Goal: Transaction & Acquisition: Purchase product/service

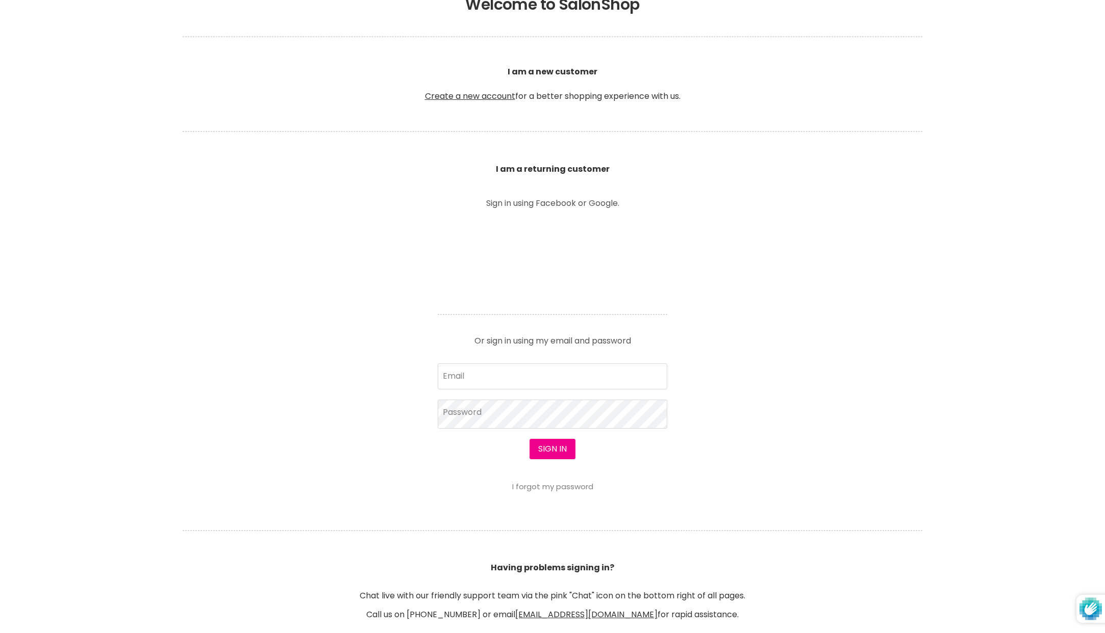
click at [749, 442] on section "Welcome to SalonShop I am a new customer Create a new account for a better shop…" at bounding box center [552, 320] width 1105 height 680
type input "[EMAIL_ADDRESS][DOMAIN_NAME]"
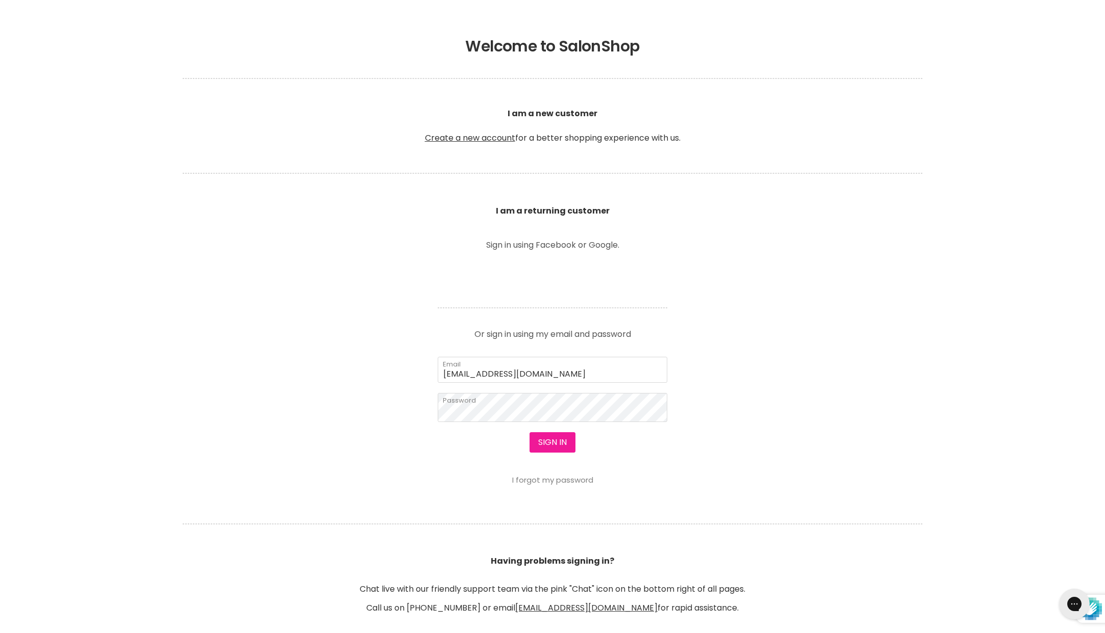
click at [547, 446] on button "Sign in" at bounding box center [552, 443] width 46 height 20
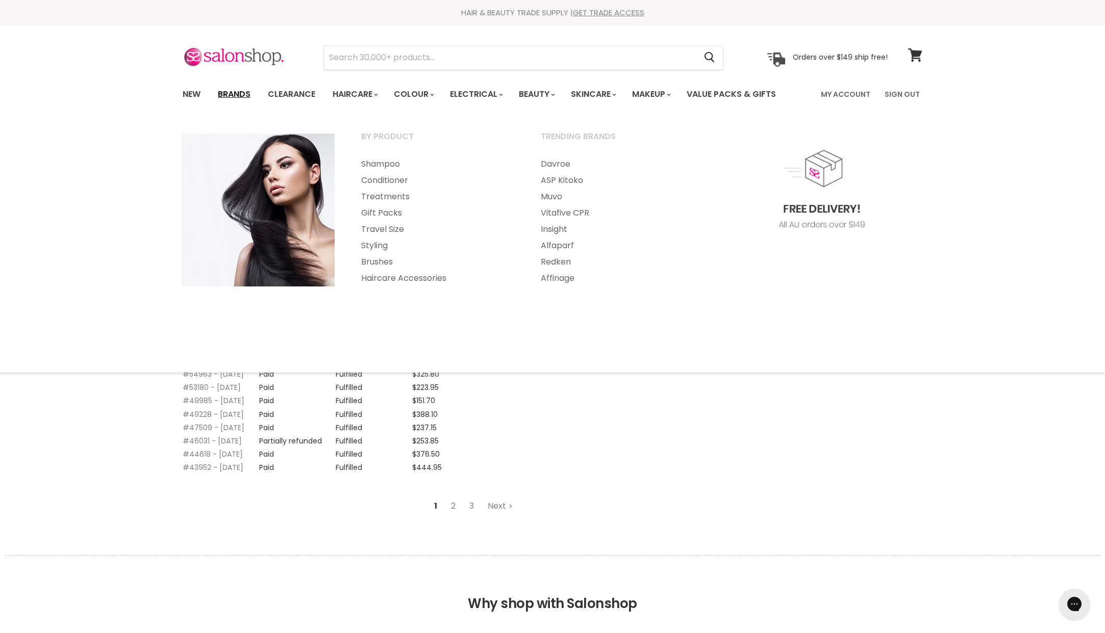
click at [233, 93] on link "Brands" at bounding box center [234, 94] width 48 height 21
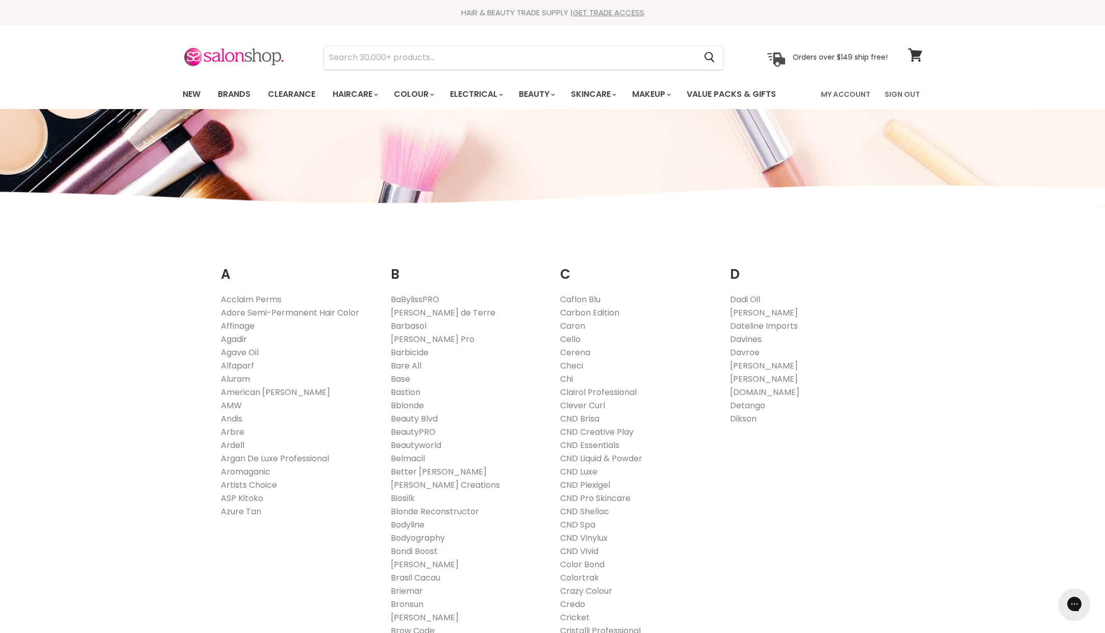
click at [381, 71] on section "Menu Cancel" at bounding box center [552, 53] width 765 height 54
click at [388, 67] on input "Search" at bounding box center [510, 57] width 372 height 23
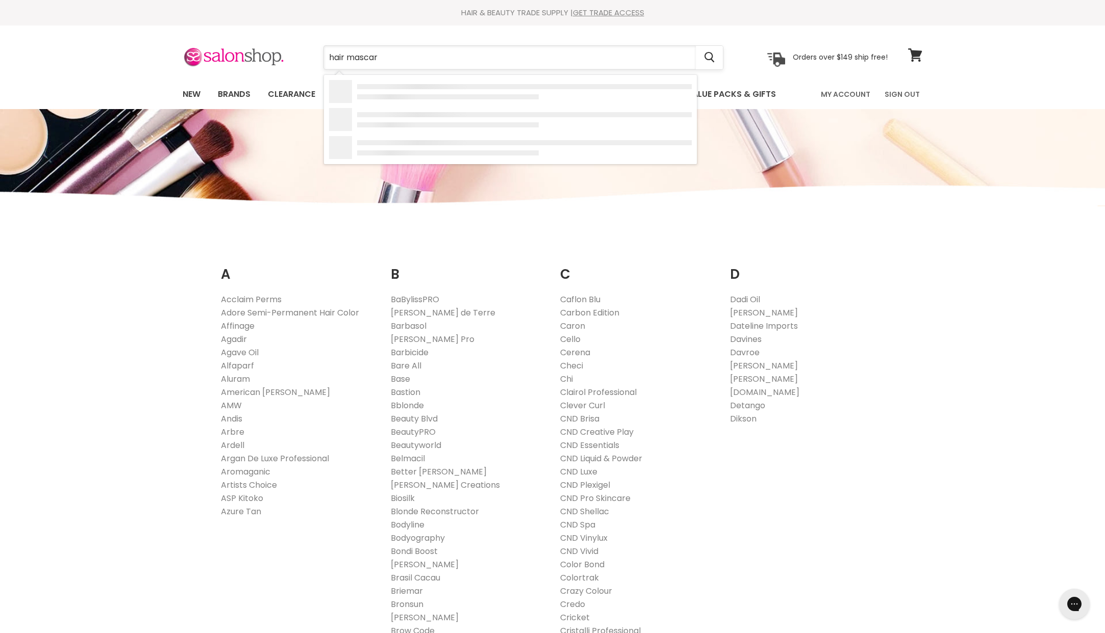
type input "hair mascara"
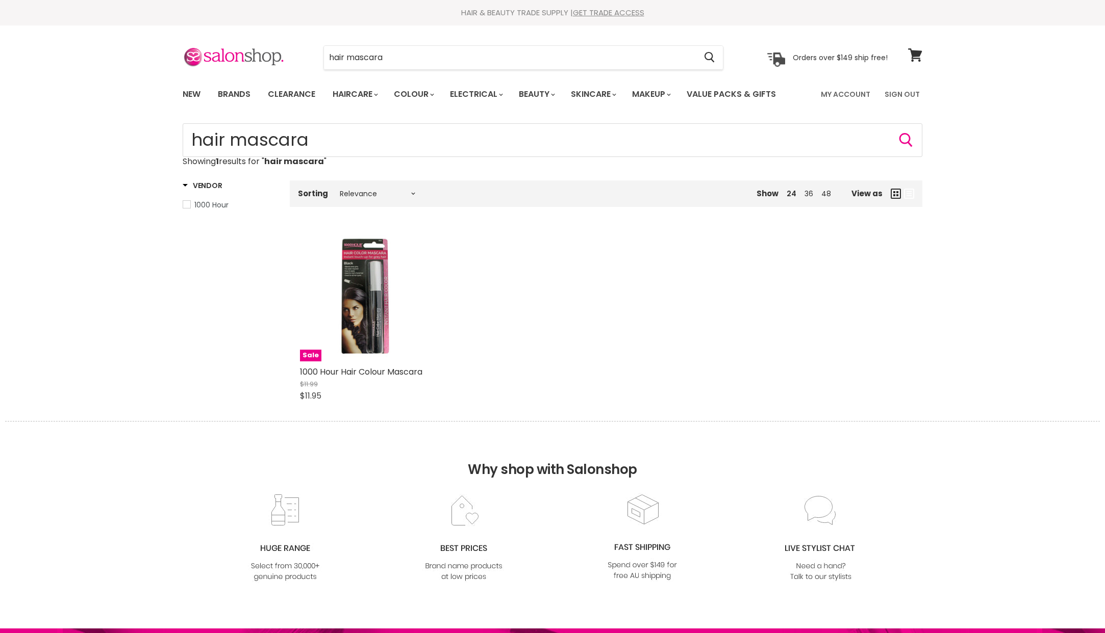
click at [365, 278] on div "Main content" at bounding box center [365, 297] width 130 height 130
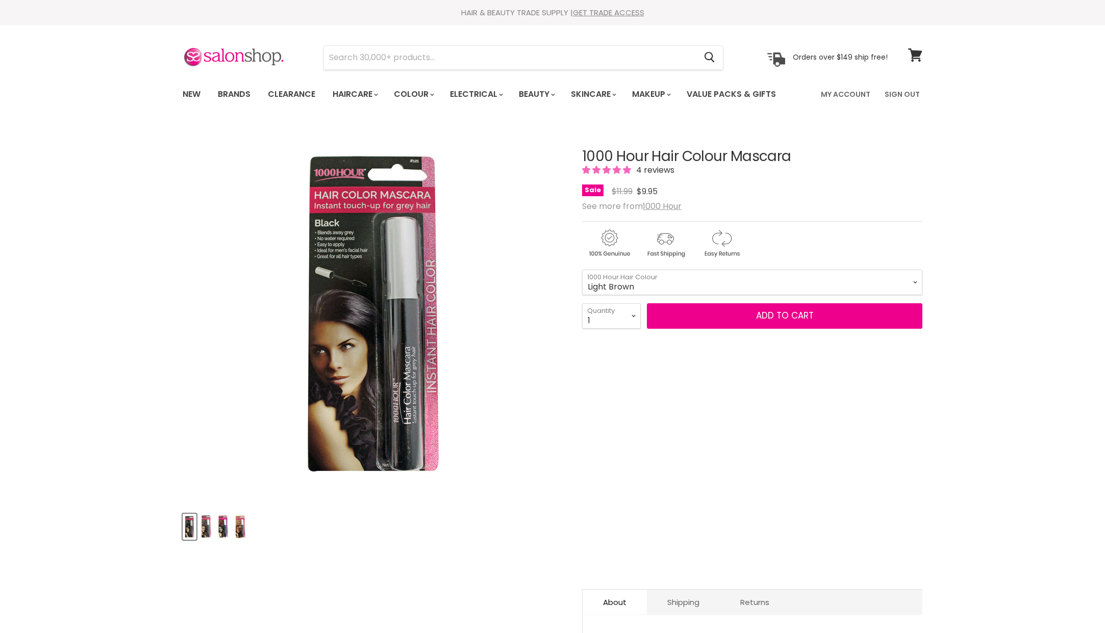
select select "Light Brown"
click at [790, 206] on div "See more from 1000 Hour" at bounding box center [752, 206] width 340 height 10
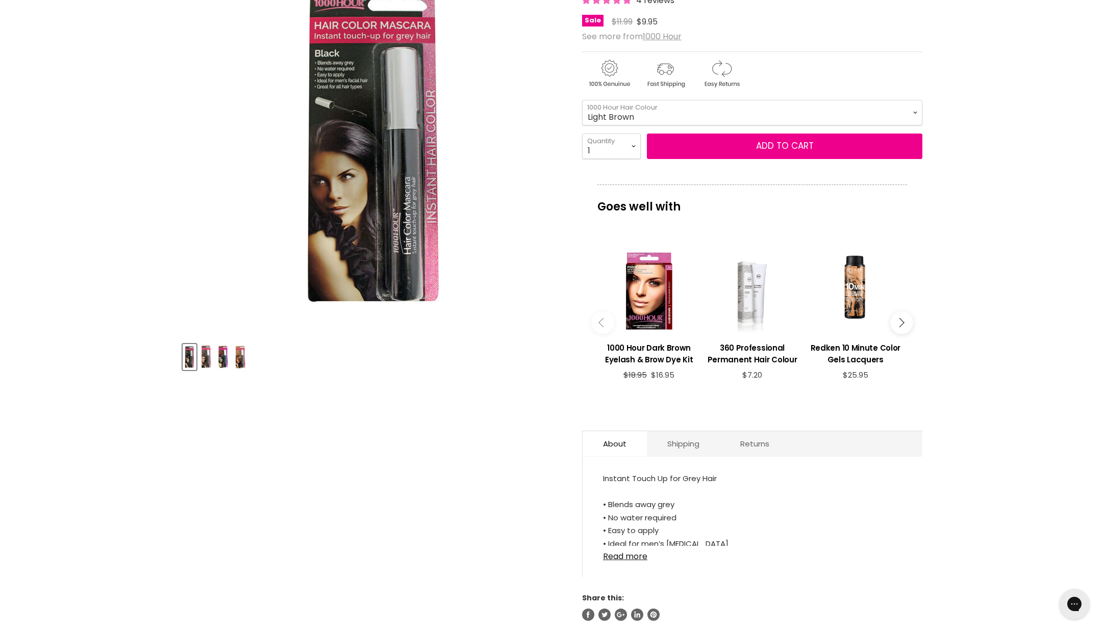
scroll to position [141, 0]
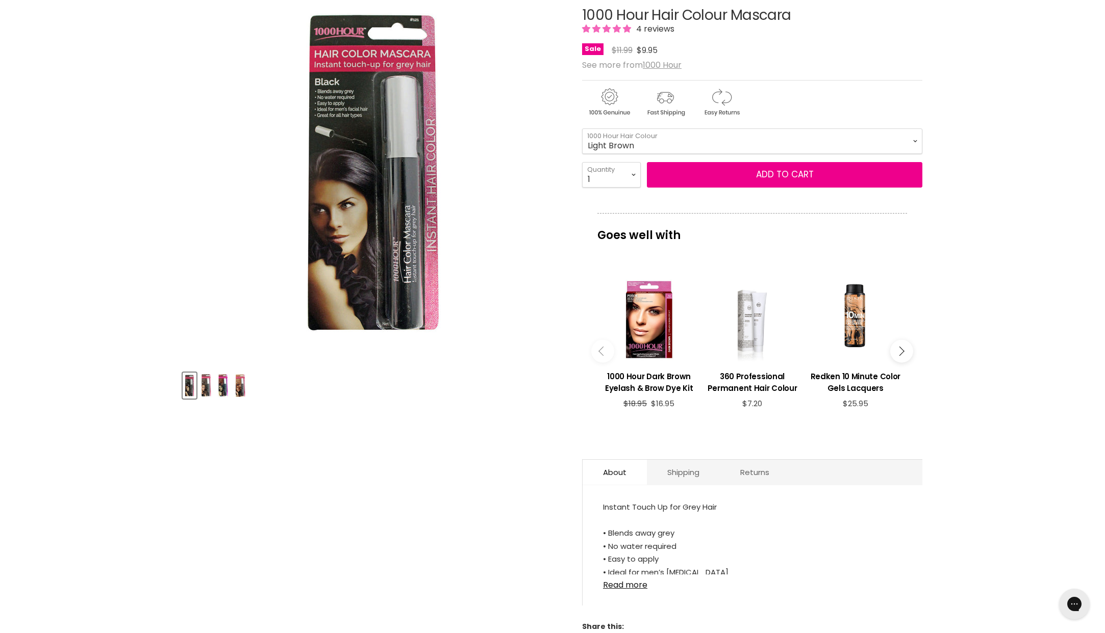
click at [239, 396] on img "Product thumbnails" at bounding box center [240, 386] width 11 height 24
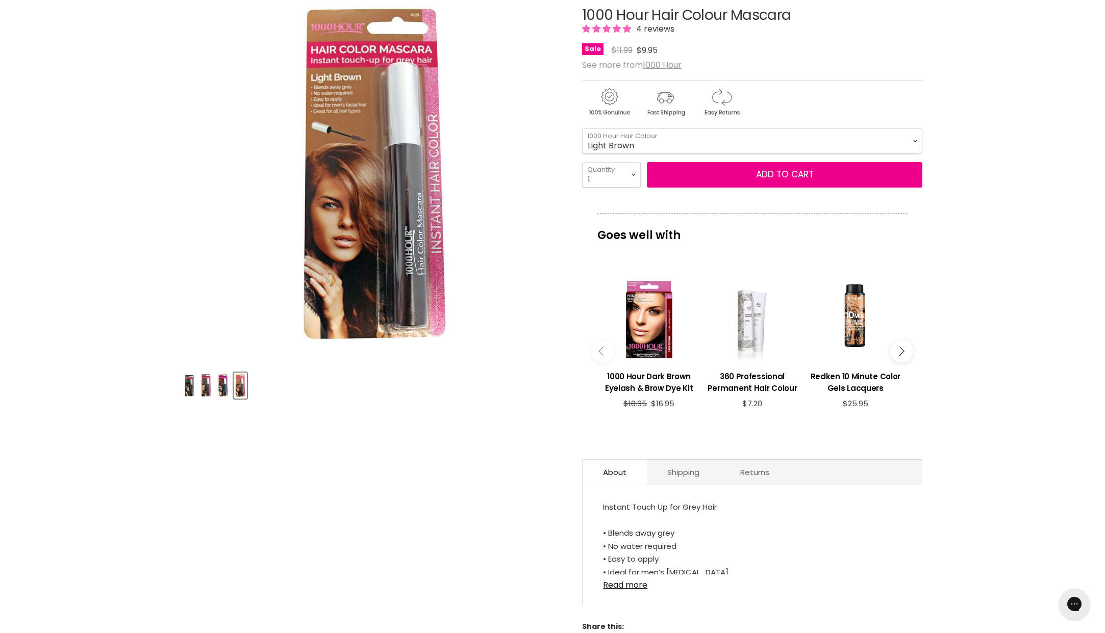
click at [226, 387] on img "Product thumbnails" at bounding box center [223, 386] width 12 height 24
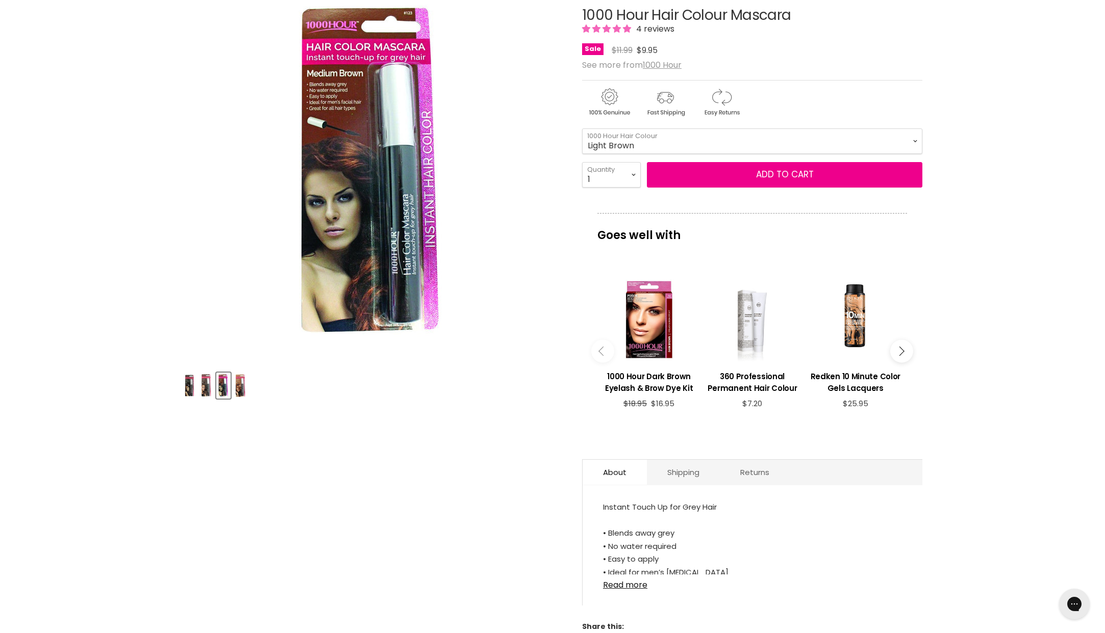
click at [215, 388] on div "Product thumbnails" at bounding box center [373, 384] width 384 height 29
click at [210, 389] on img "Product thumbnails" at bounding box center [206, 386] width 12 height 24
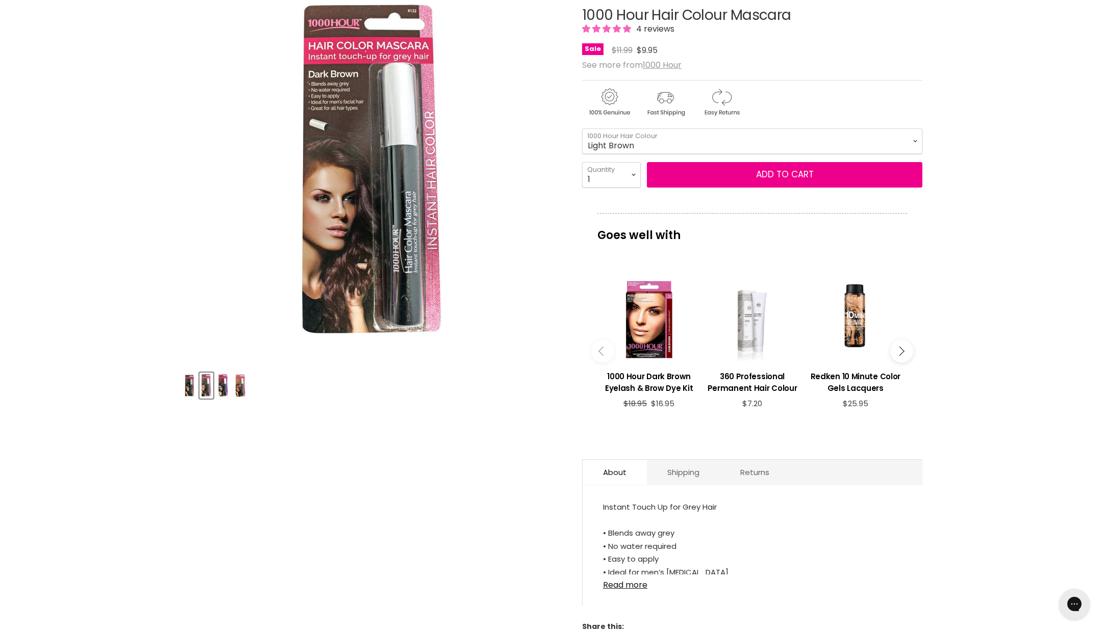
click at [188, 393] on img "Product thumbnails" at bounding box center [190, 386] width 12 height 24
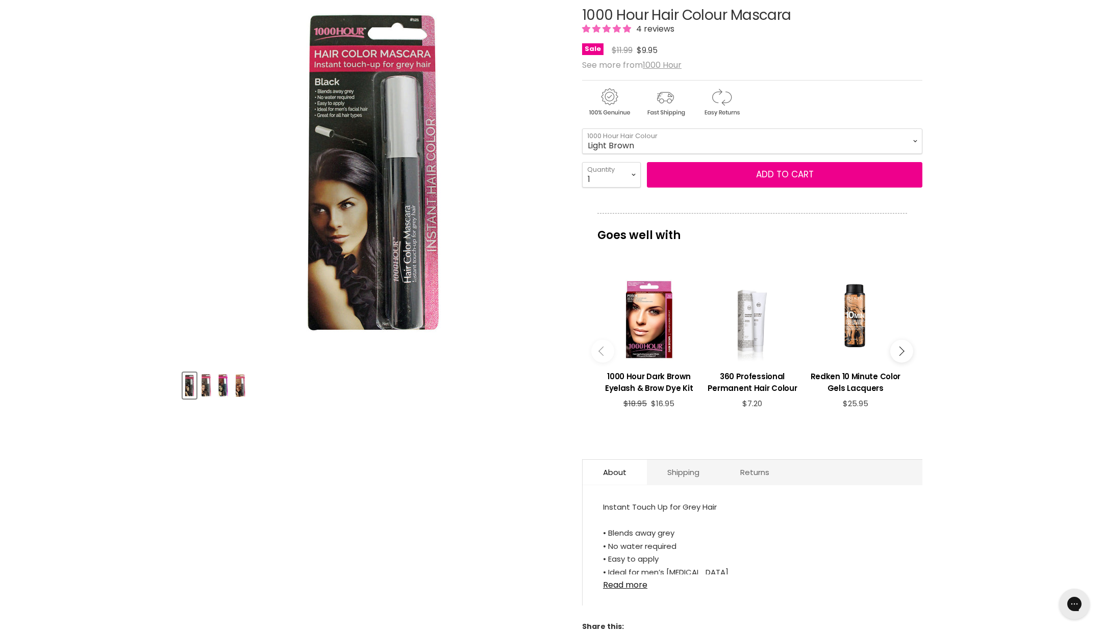
click at [242, 393] on img "Product thumbnails" at bounding box center [240, 386] width 11 height 24
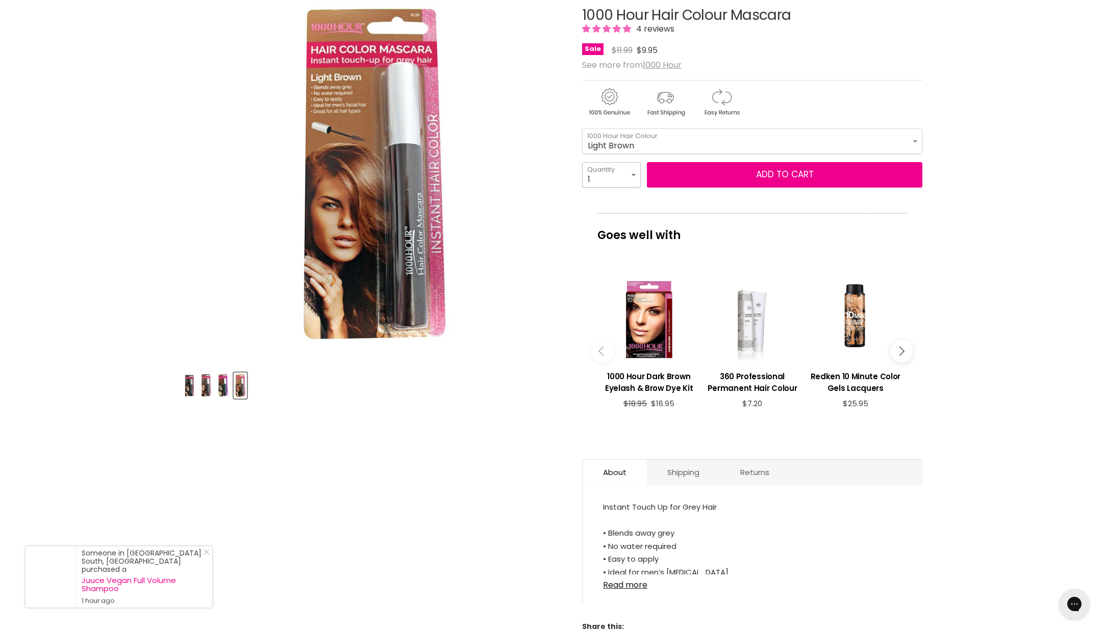
select select "2"
type input "2"
click at [689, 178] on button "Add to cart" at bounding box center [784, 175] width 275 height 26
click at [807, 173] on button "Add to cart" at bounding box center [784, 175] width 275 height 26
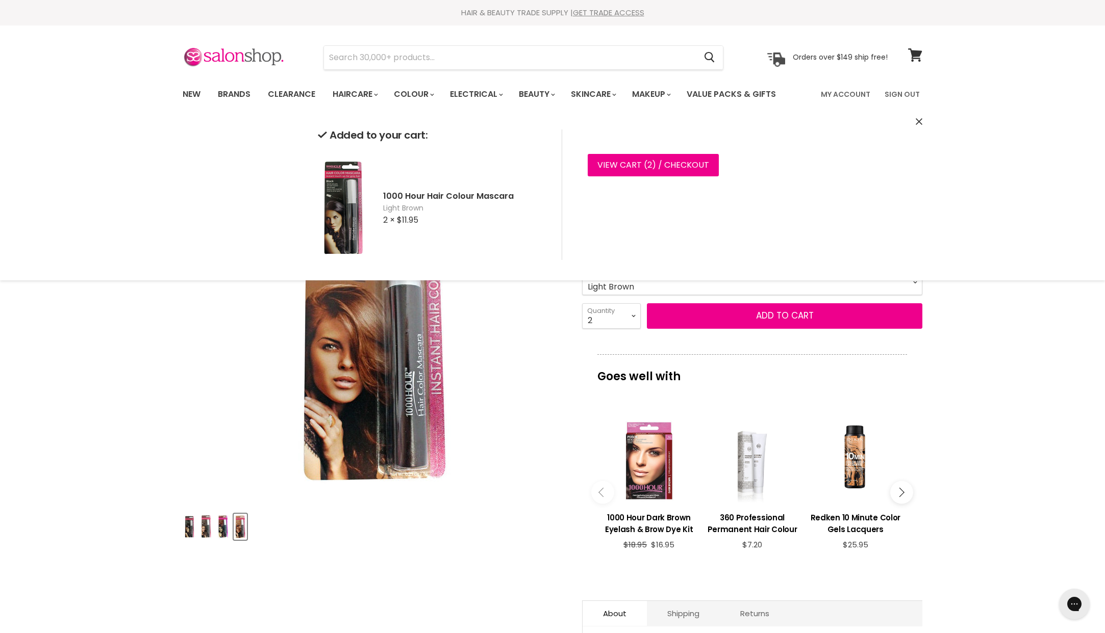
scroll to position [0, 0]
click at [548, 436] on div "Click or scroll to zoom Tap or pinch to zoom" at bounding box center [373, 313] width 381 height 381
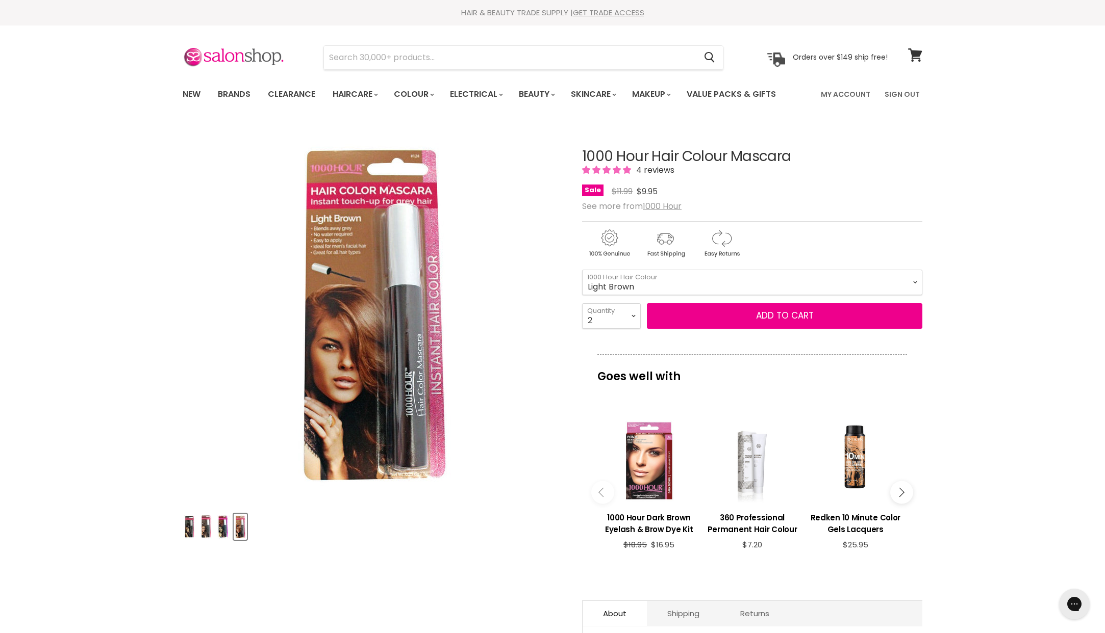
scroll to position [123, 0]
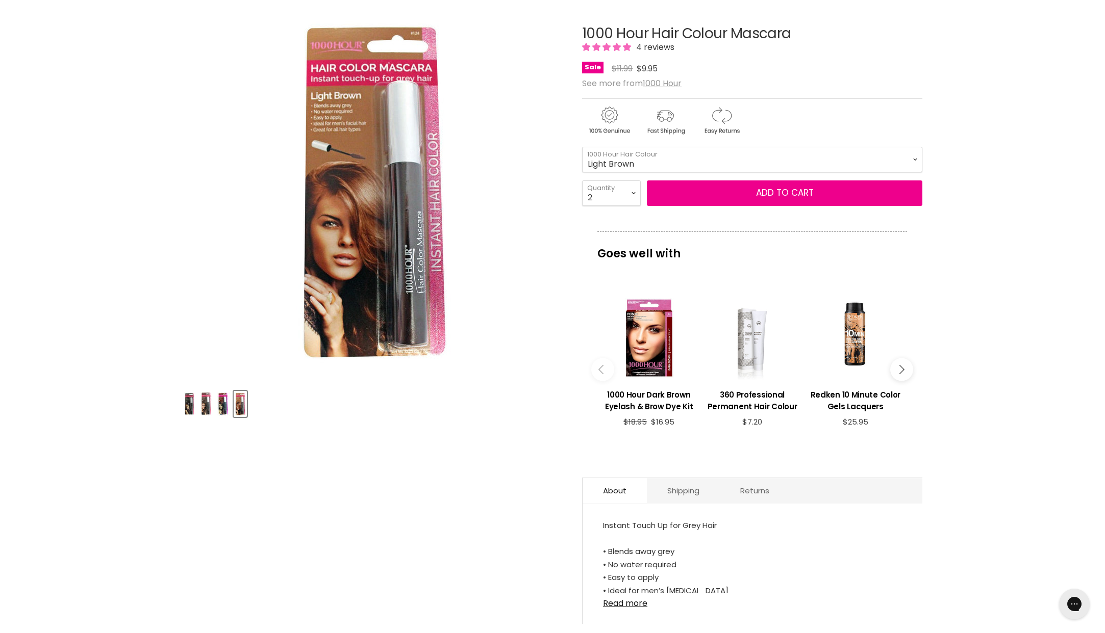
click at [644, 181] on div "1 2 3 4 5 6 7 8 9 10+ Quantity 2 Quantity Add to cart" at bounding box center [752, 194] width 340 height 26
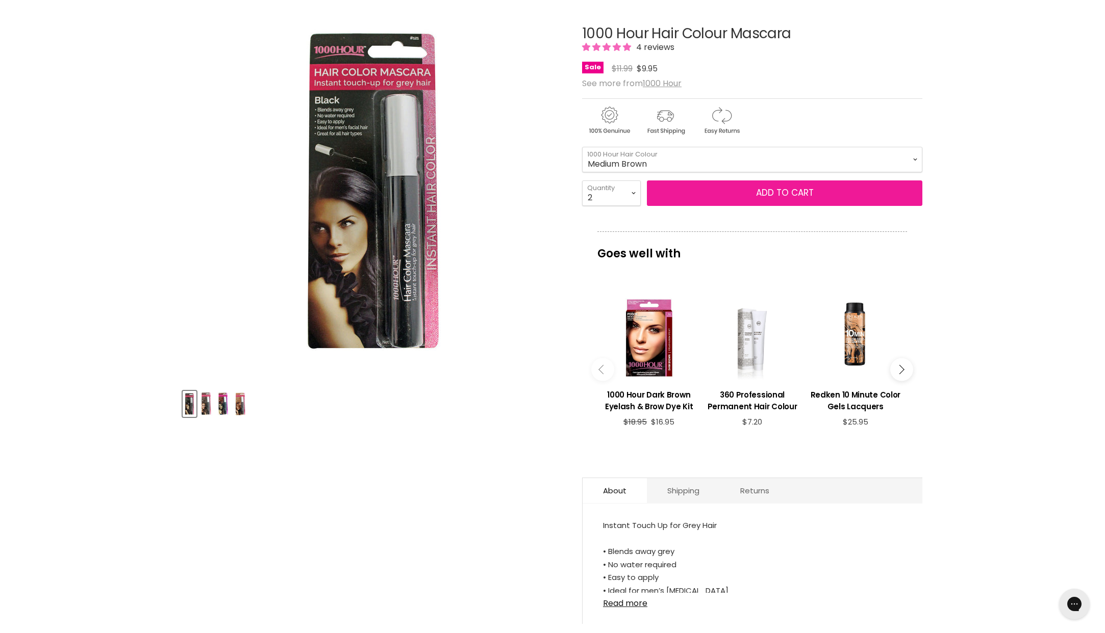
click at [685, 197] on button "Add to cart" at bounding box center [784, 194] width 275 height 26
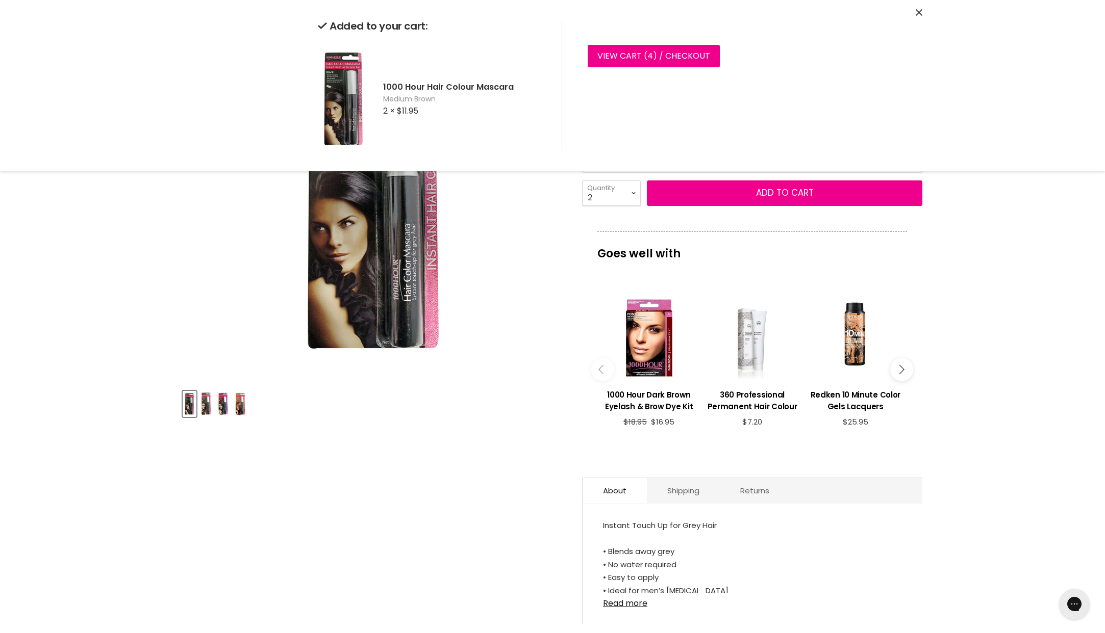
click at [494, 287] on div "Click or scroll to zoom Tap or pinch to zoom" at bounding box center [373, 191] width 381 height 381
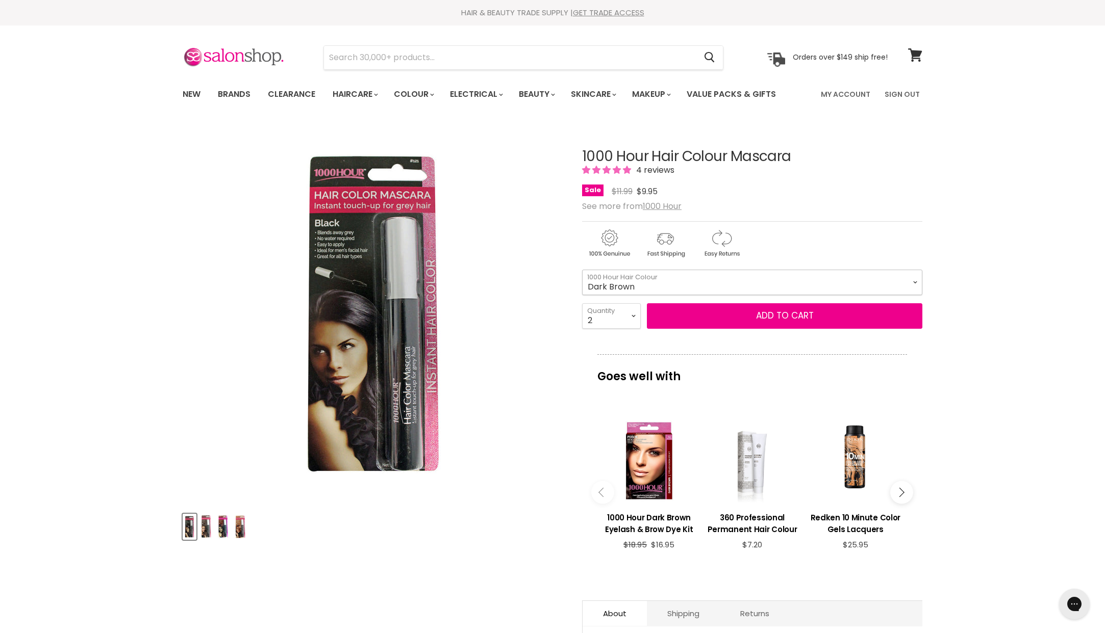
select select "Dark Brown"
click at [766, 324] on button "Add to cart" at bounding box center [784, 316] width 275 height 26
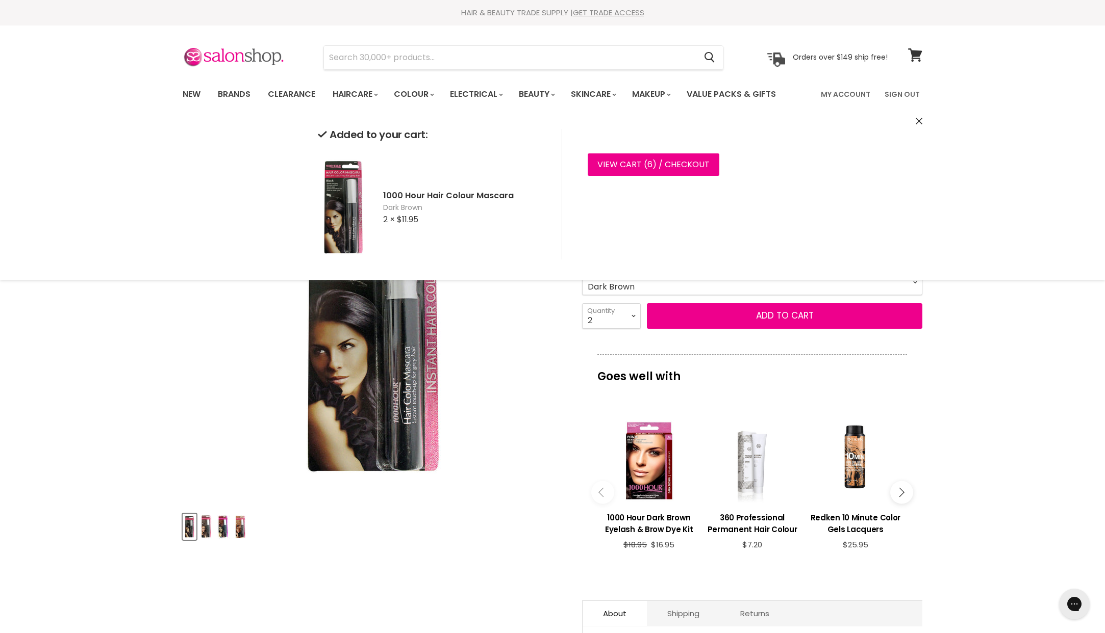
click at [545, 467] on div "Click or scroll to zoom Tap or pinch to zoom" at bounding box center [373, 313] width 381 height 381
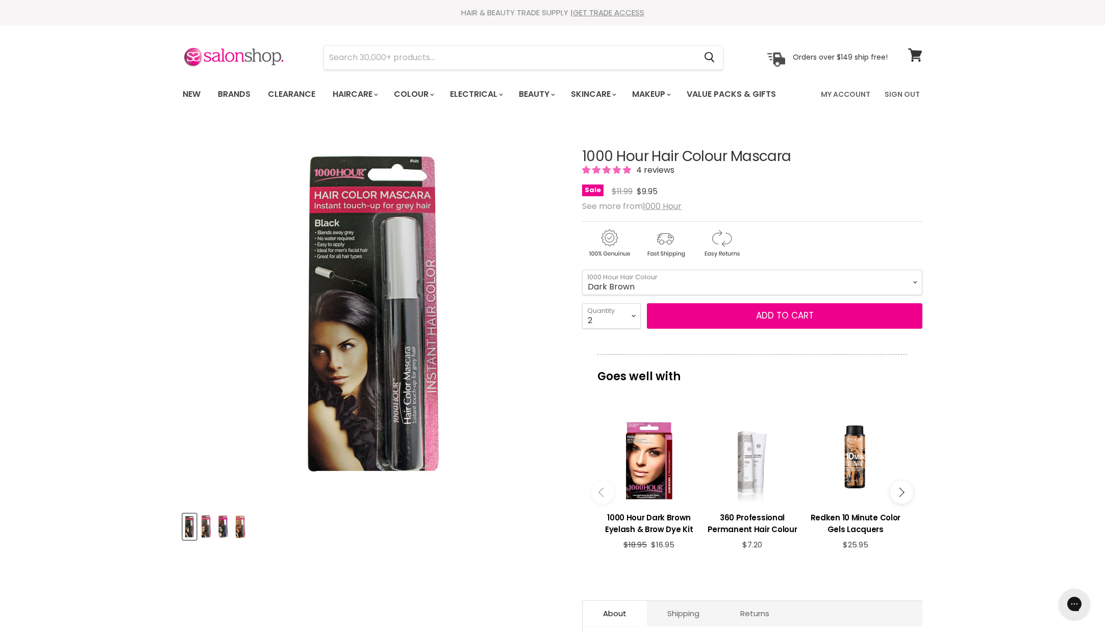
scroll to position [123, 0]
